Goal: Information Seeking & Learning: Learn about a topic

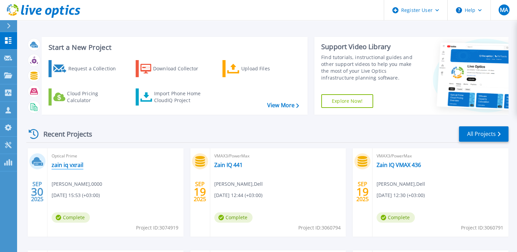
click at [79, 165] on link "zain iq vxrail" at bounding box center [68, 165] width 32 height 7
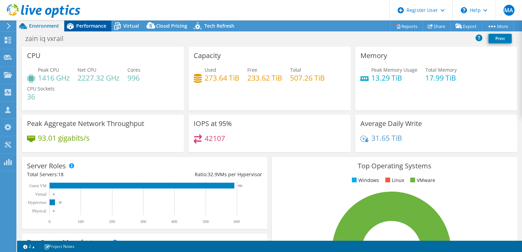
click at [86, 25] on span "Performance" at bounding box center [91, 26] width 30 height 6
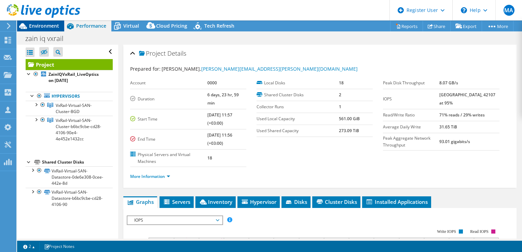
click at [50, 25] on span "Environment" at bounding box center [44, 26] width 30 height 6
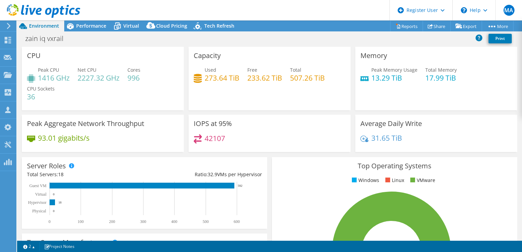
click at [214, 122] on h3 "IOPS at 95%" at bounding box center [213, 124] width 38 height 8
drag, startPoint x: 214, startPoint y: 122, endPoint x: 198, endPoint y: 55, distance: 68.2
click at [198, 55] on h3 "Capacity" at bounding box center [207, 56] width 27 height 8
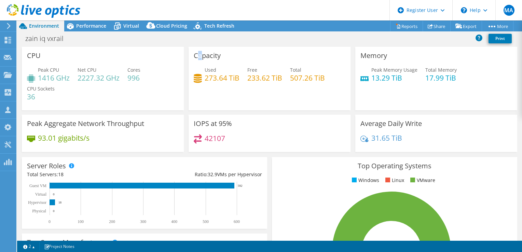
click at [198, 55] on h3 "Capacity" at bounding box center [207, 56] width 27 height 8
click at [47, 41] on h1 "zain iq vxrail" at bounding box center [48, 39] width 52 height 8
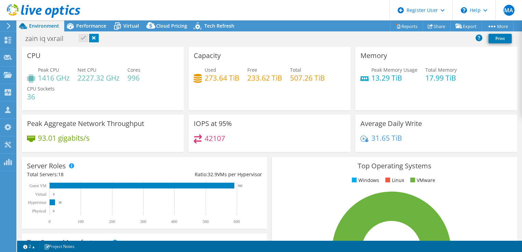
click at [34, 52] on h3 "CPU" at bounding box center [34, 56] width 14 height 8
click at [140, 71] on span "Cores" at bounding box center [133, 70] width 13 height 6
click at [48, 160] on div "Server Roles Physical Servers represent bare metal servers that were targets of…" at bounding box center [144, 193] width 245 height 72
